Goal: Information Seeking & Learning: Learn about a topic

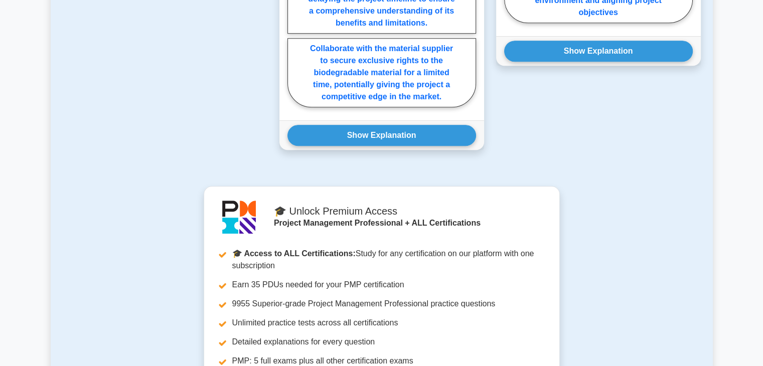
scroll to position [788, 0]
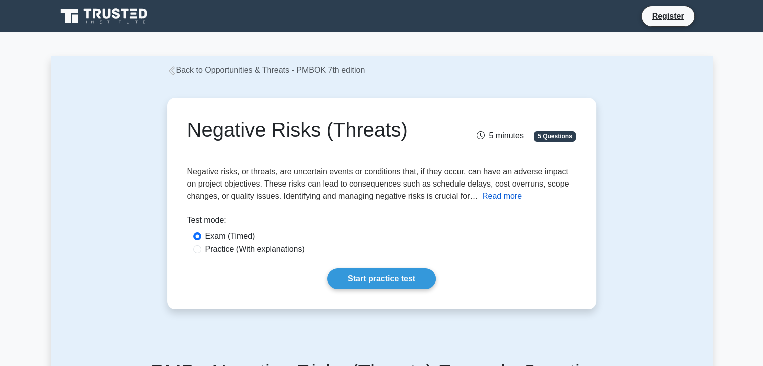
click at [487, 197] on button "Read more" at bounding box center [502, 196] width 40 height 12
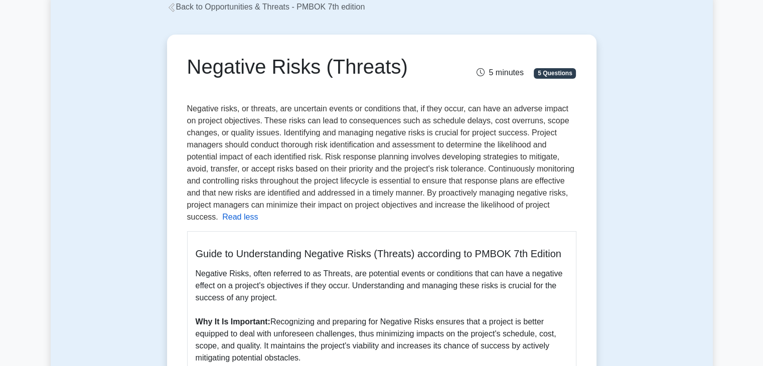
scroll to position [62, 0]
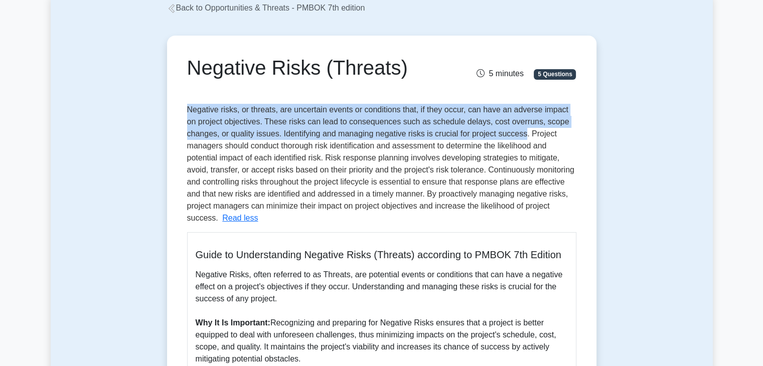
drag, startPoint x: 522, startPoint y: 133, endPoint x: 184, endPoint y: 106, distance: 338.8
copy span "Negative risks, or threats, are uncertain events or conditions that, if they oc…"
